Goal: Information Seeking & Learning: Learn about a topic

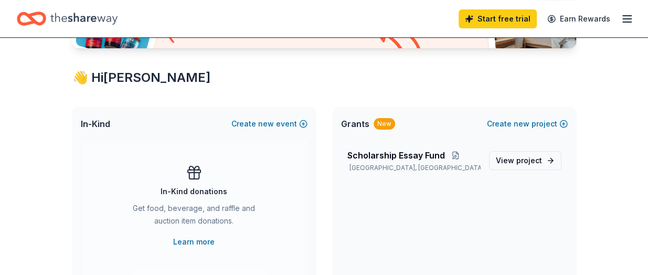
scroll to position [158, 0]
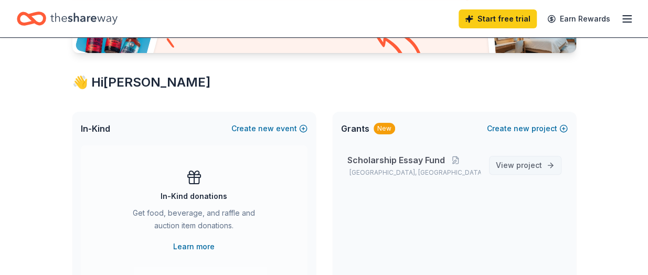
click at [506, 161] on span "View project" at bounding box center [519, 165] width 46 height 13
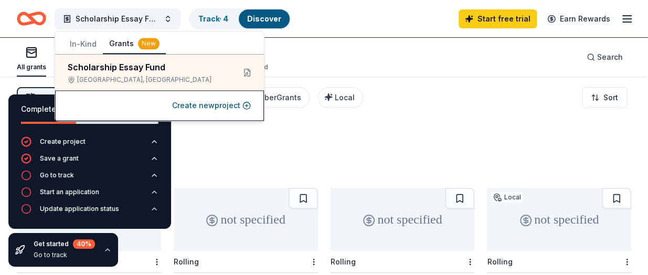
click at [418, 129] on div "555 results in Riverdale, GA" at bounding box center [324, 152] width 615 height 46
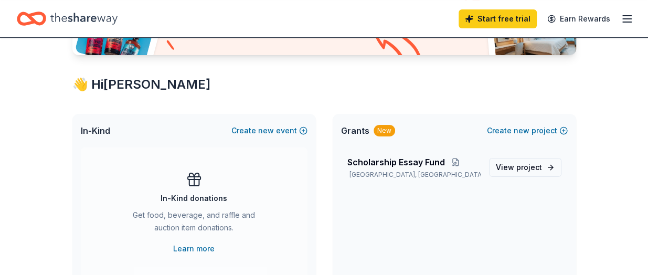
scroll to position [158, 0]
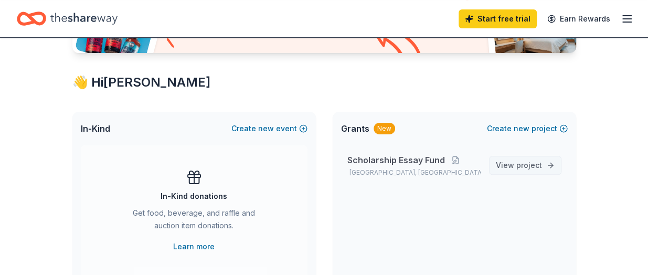
click at [522, 163] on span "project" at bounding box center [530, 165] width 26 height 9
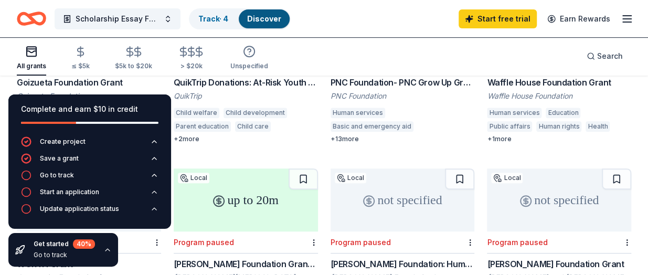
scroll to position [263, 0]
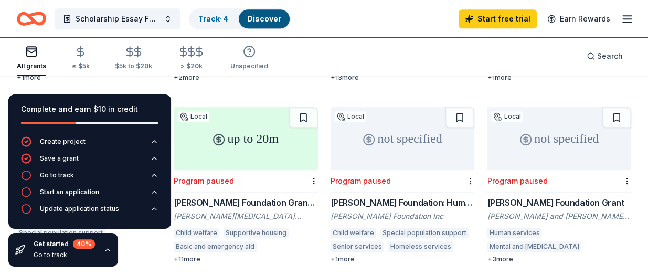
click at [106, 251] on icon "button" at bounding box center [107, 250] width 8 height 8
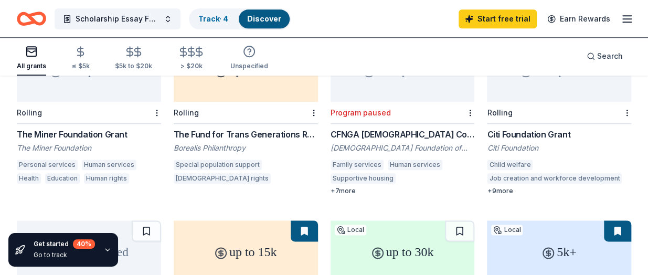
scroll to position [444, 0]
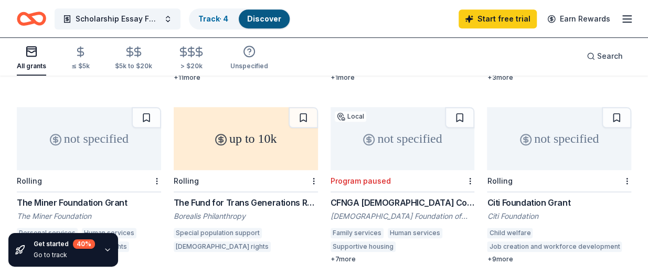
click at [529, 173] on div "Rolling" at bounding box center [559, 181] width 144 height 22
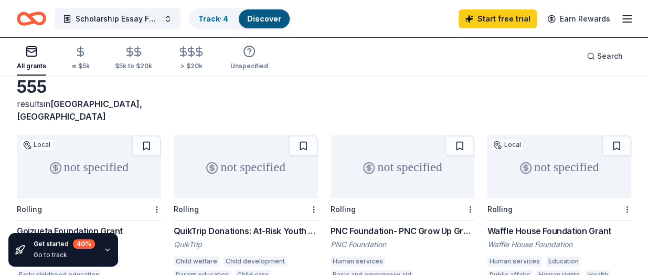
scroll to position [0, 0]
